Goal: Transaction & Acquisition: Purchase product/service

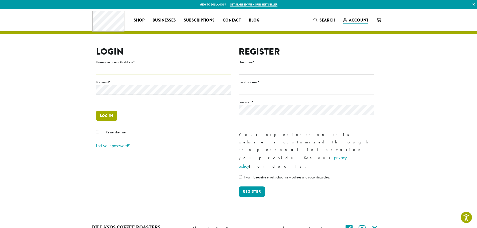
type input "**********"
click at [105, 116] on button "Log in" at bounding box center [106, 116] width 21 height 11
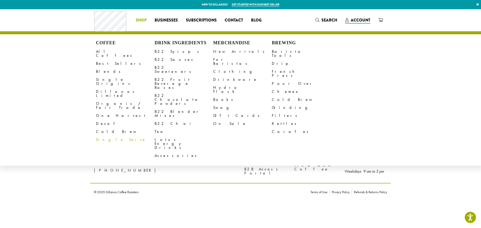
click at [143, 21] on span "Shop" at bounding box center [141, 20] width 11 height 6
click at [107, 50] on link "All Coffees" at bounding box center [125, 54] width 59 height 12
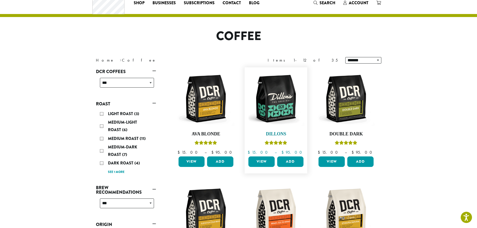
scroll to position [25, 0]
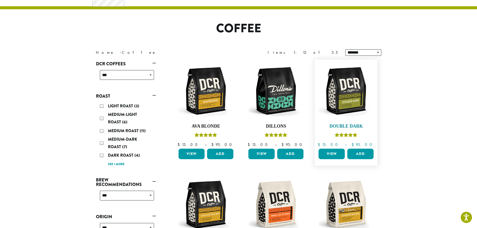
click at [348, 110] on img at bounding box center [346, 91] width 58 height 58
click at [332, 154] on link "View" at bounding box center [331, 154] width 26 height 11
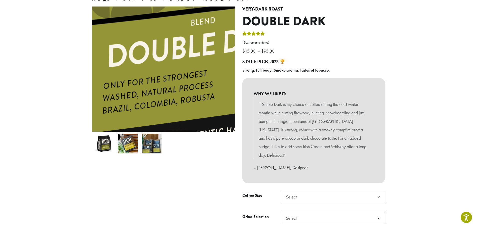
scroll to position [50, 0]
